Goal: Task Accomplishment & Management: Use online tool/utility

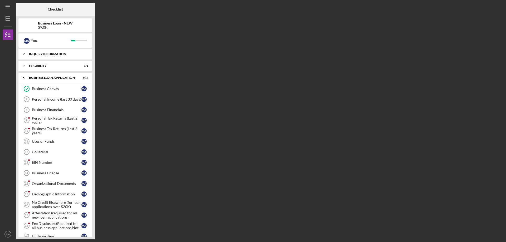
click at [58, 57] on div "Icon/Expander INQUIRY INFORMATION 5 / 5" at bounding box center [55, 54] width 74 height 11
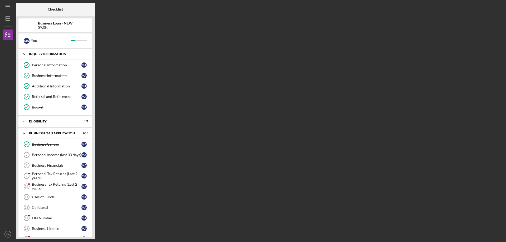
click at [58, 57] on div "Icon/Expander INQUIRY INFORMATION 5 / 5" at bounding box center [55, 54] width 74 height 11
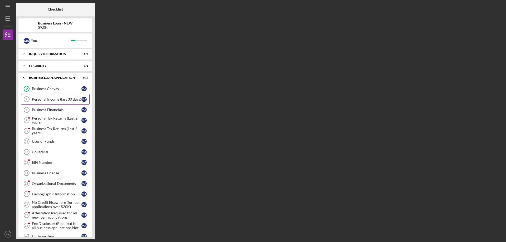
click at [66, 102] on link "Personal Income (last 30 days) 7 Personal Income (last 30 days) M A" at bounding box center [55, 99] width 69 height 11
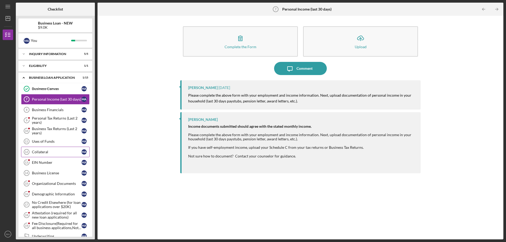
scroll to position [26, 0]
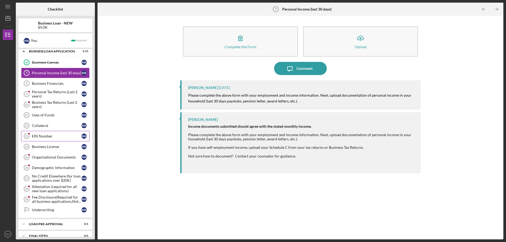
click at [52, 133] on link "EIN Number 13 EIN Number M A" at bounding box center [55, 136] width 69 height 11
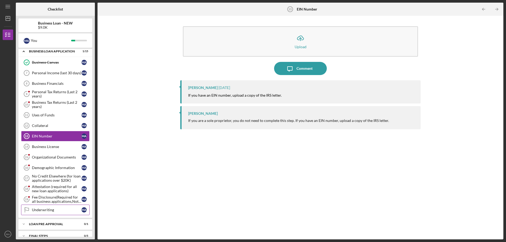
click at [64, 210] on div "Underwriting" at bounding box center [57, 210] width 50 height 4
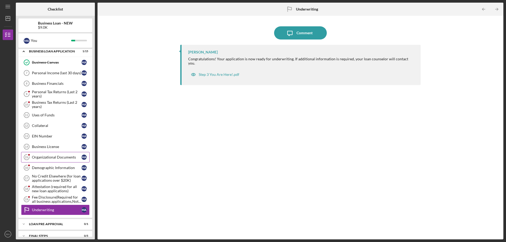
click at [63, 155] on div "Organizational Documents" at bounding box center [57, 157] width 50 height 4
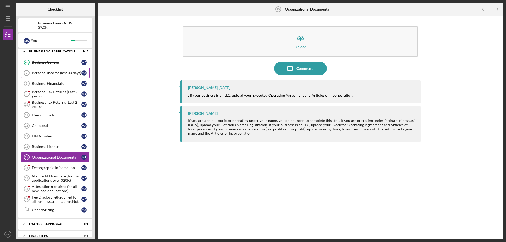
click at [62, 75] on link "Personal Income (last 30 days) 7 Personal Income (last 30 days) M A" at bounding box center [55, 73] width 69 height 11
